Goal: Transaction & Acquisition: Purchase product/service

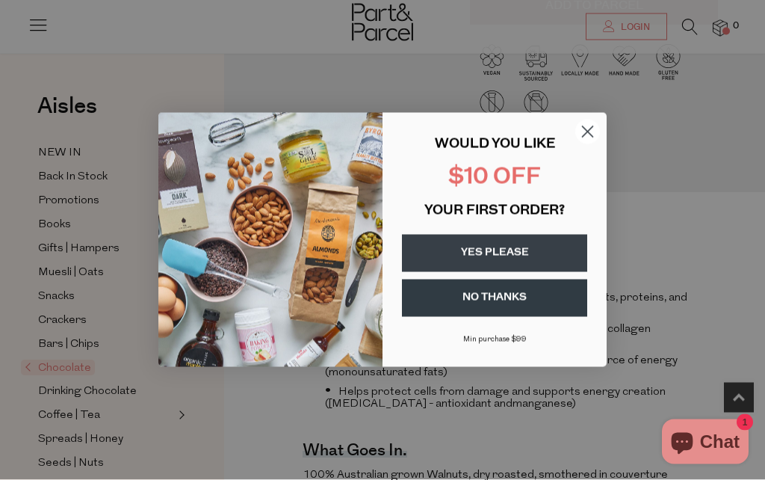
scroll to position [415, 0]
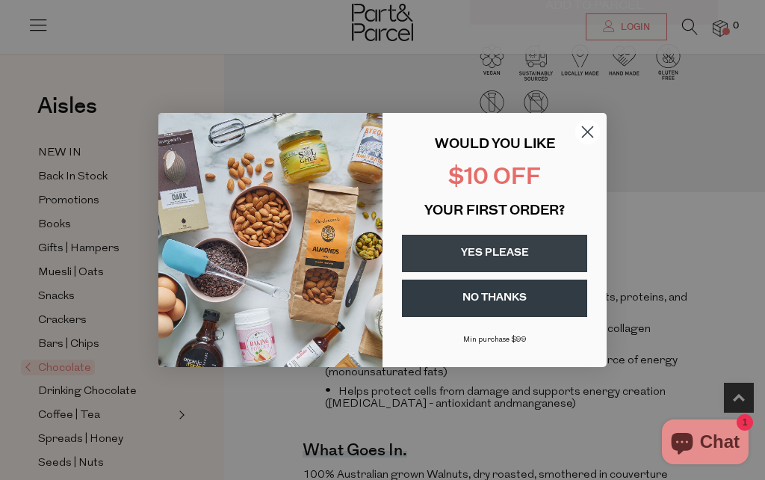
click at [591, 144] on circle "Close dialog" at bounding box center [588, 132] width 25 height 25
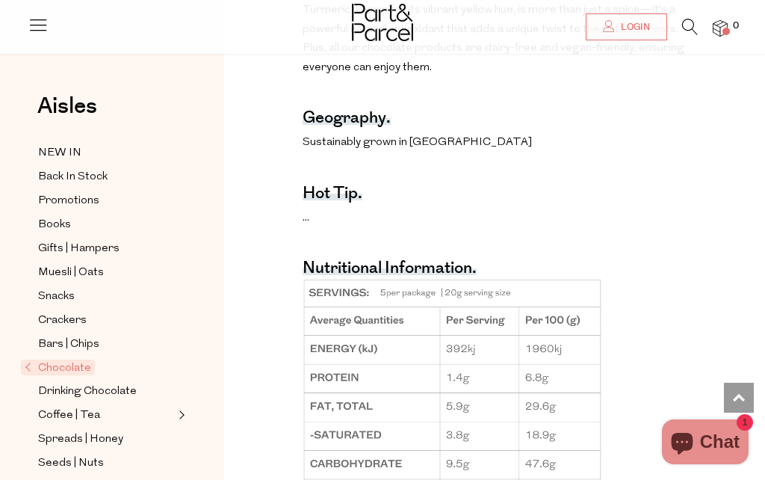
scroll to position [1052, 0]
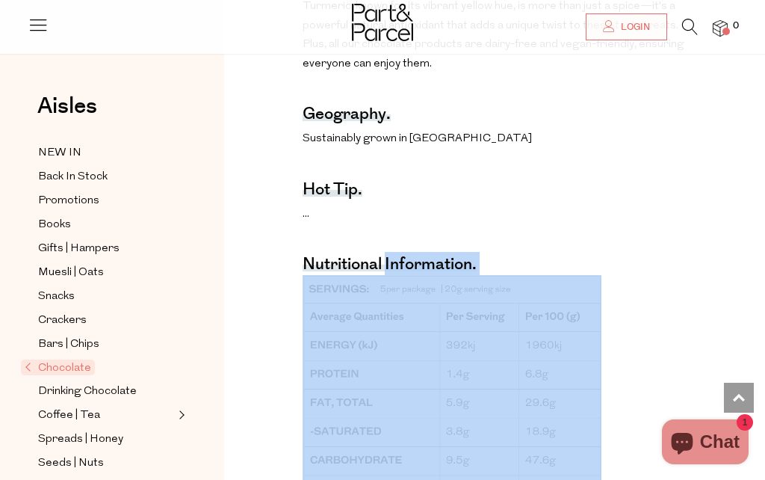
click at [649, 460] on p at bounding box center [497, 405] width 389 height 260
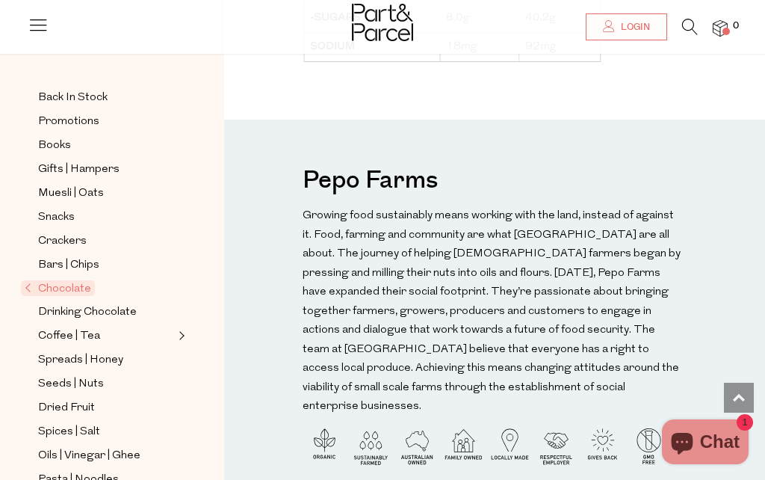
scroll to position [86, 0]
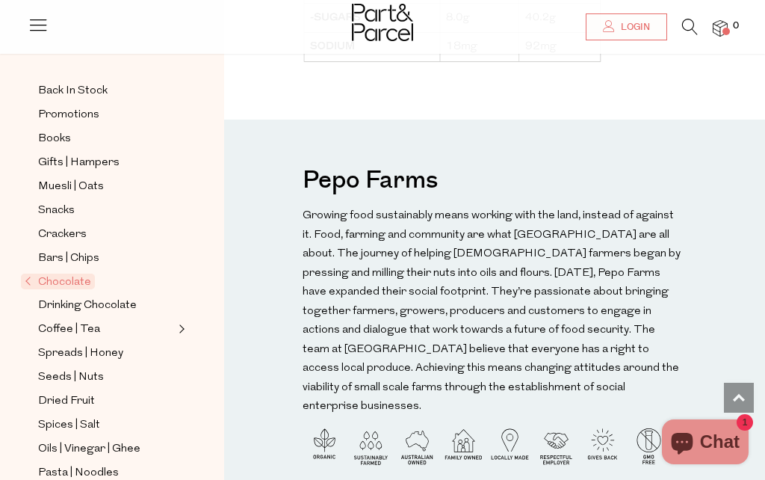
click at [115, 349] on span "Spreads | Honey" at bounding box center [80, 354] width 85 height 18
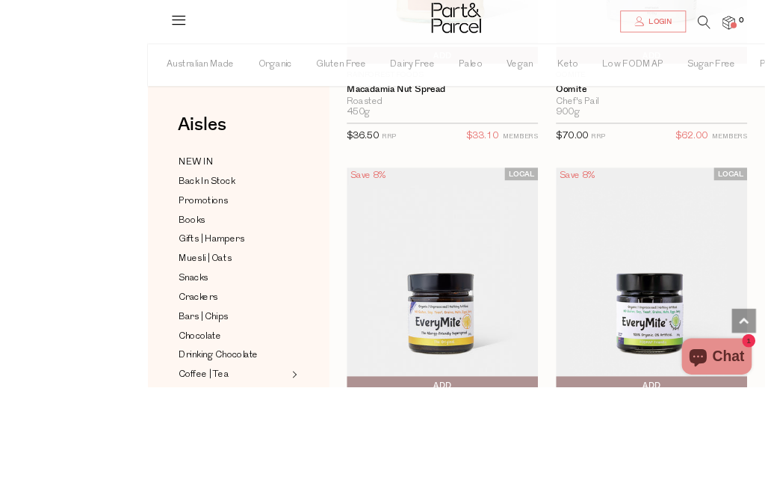
scroll to position [5410, 0]
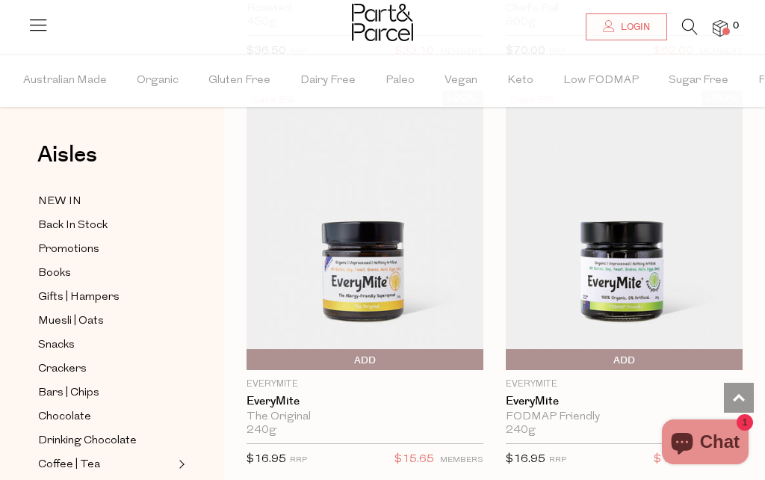
click at [630, 288] on img at bounding box center [624, 230] width 237 height 280
